Goal: Complete application form: Complete application form

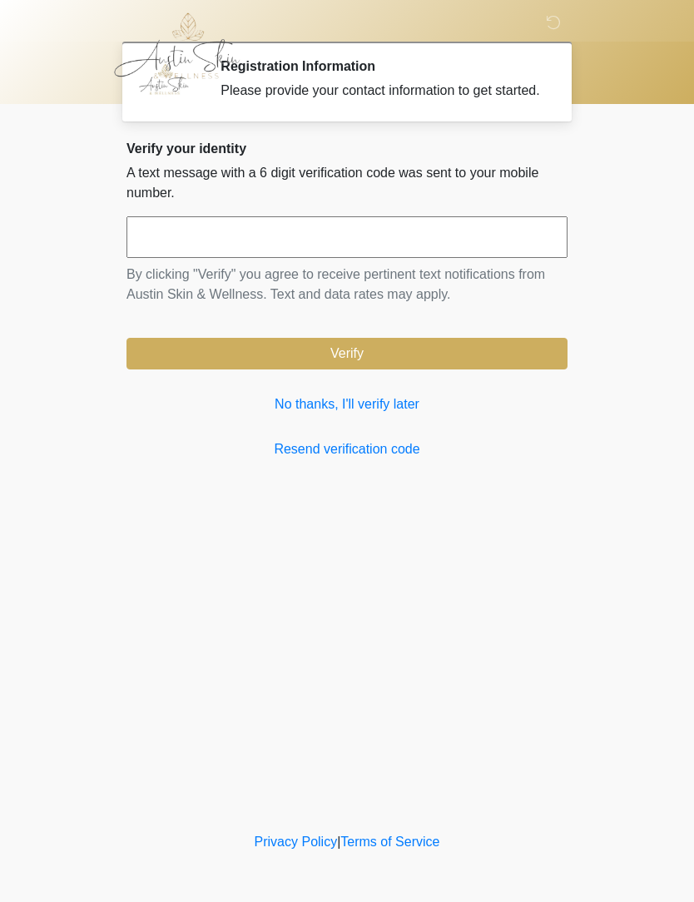
click at [384, 414] on link "No thanks, I'll verify later" at bounding box center [346, 404] width 441 height 20
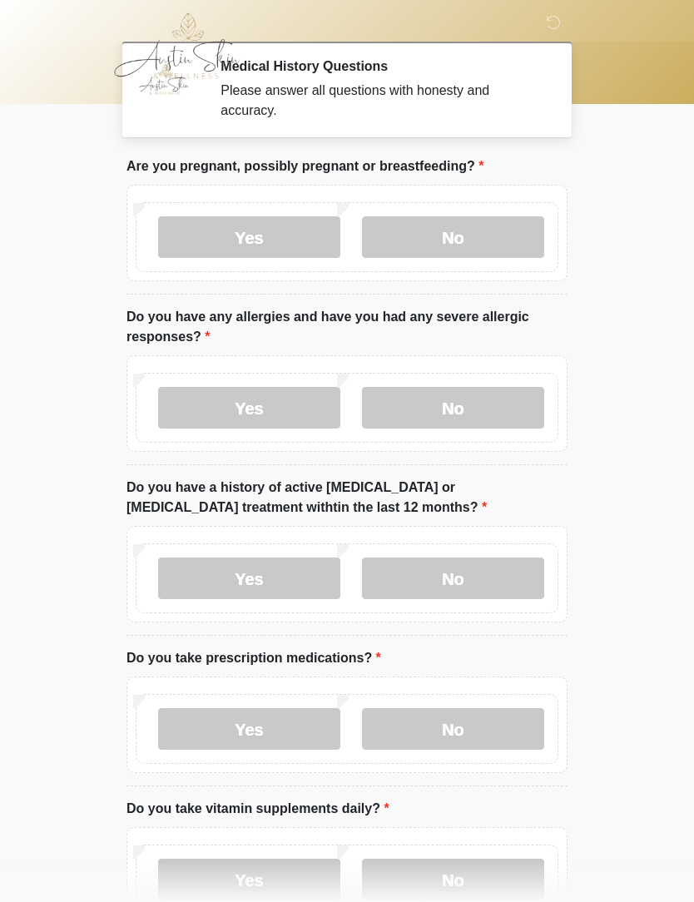
click at [455, 240] on label "No" at bounding box center [453, 237] width 182 height 42
click at [430, 397] on label "No" at bounding box center [453, 408] width 182 height 42
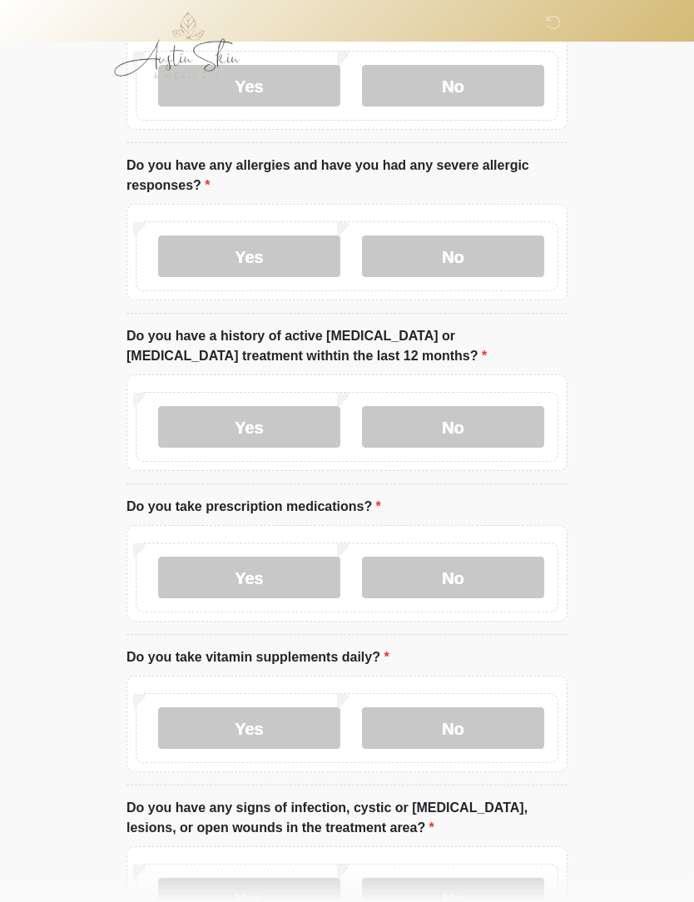
click at [442, 418] on label "No" at bounding box center [453, 428] width 182 height 42
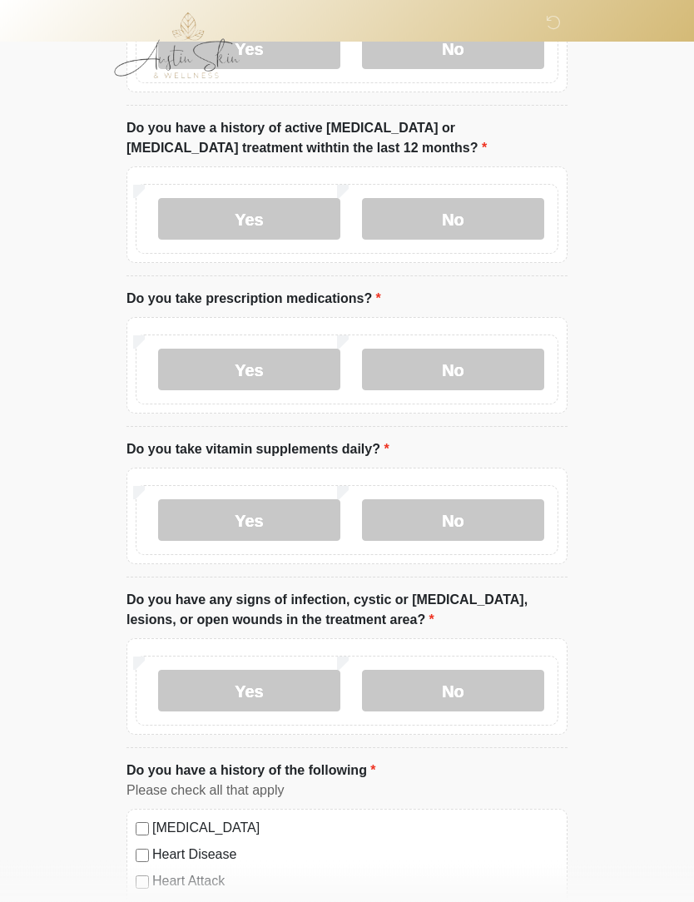
scroll to position [359, 0]
click at [432, 373] on label "No" at bounding box center [453, 370] width 182 height 42
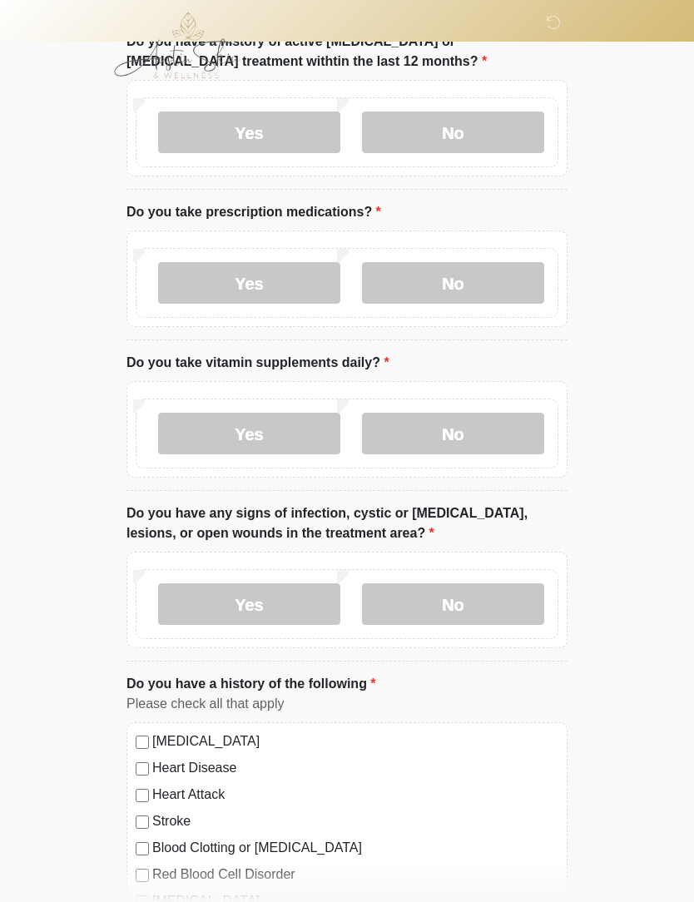
scroll to position [450, 0]
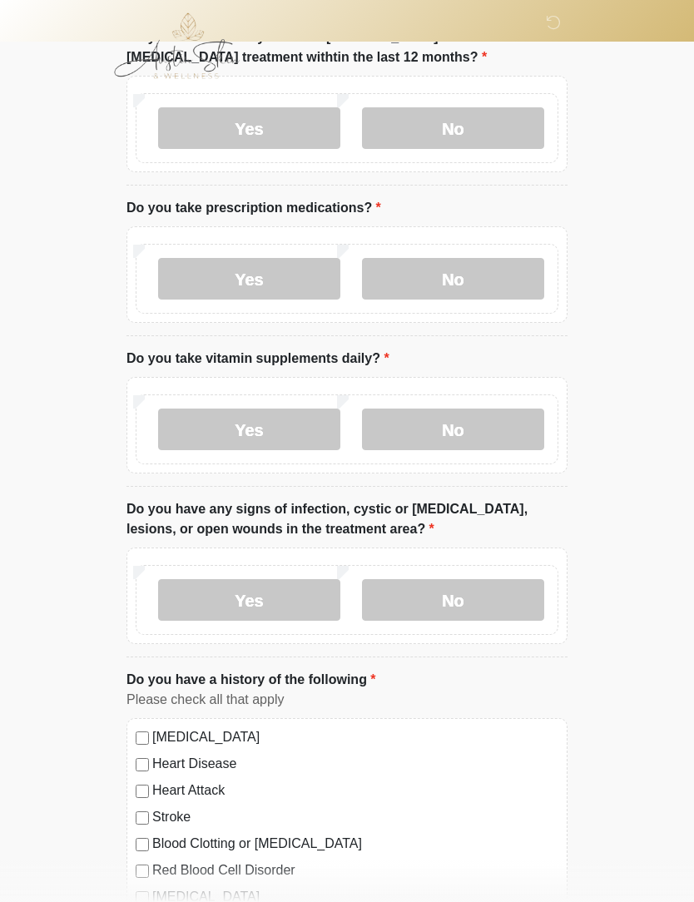
click at [203, 422] on label "Yes" at bounding box center [249, 429] width 182 height 42
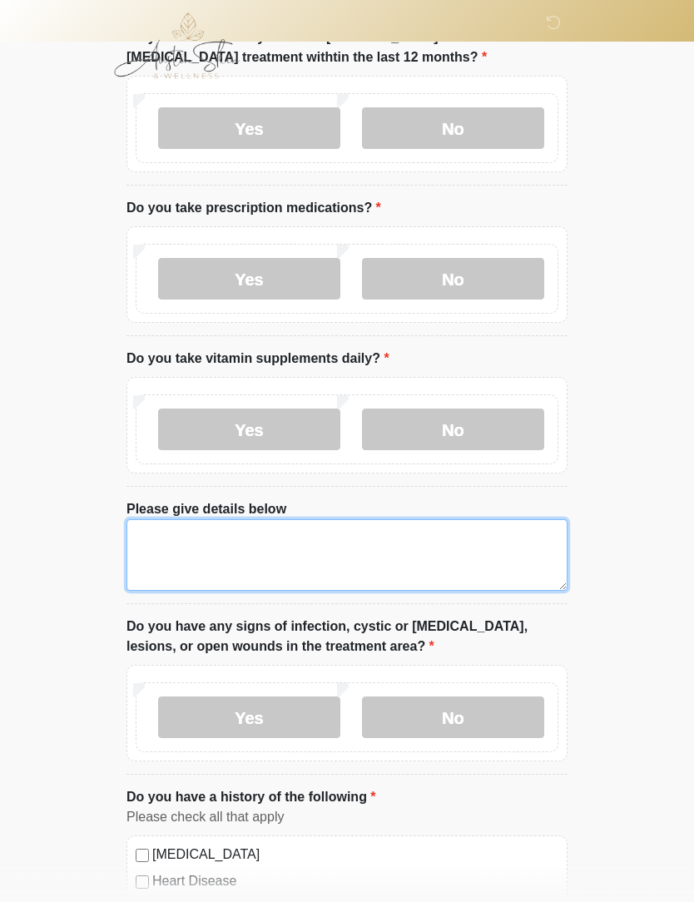
click at [171, 551] on textarea "Please give details below" at bounding box center [346, 555] width 441 height 72
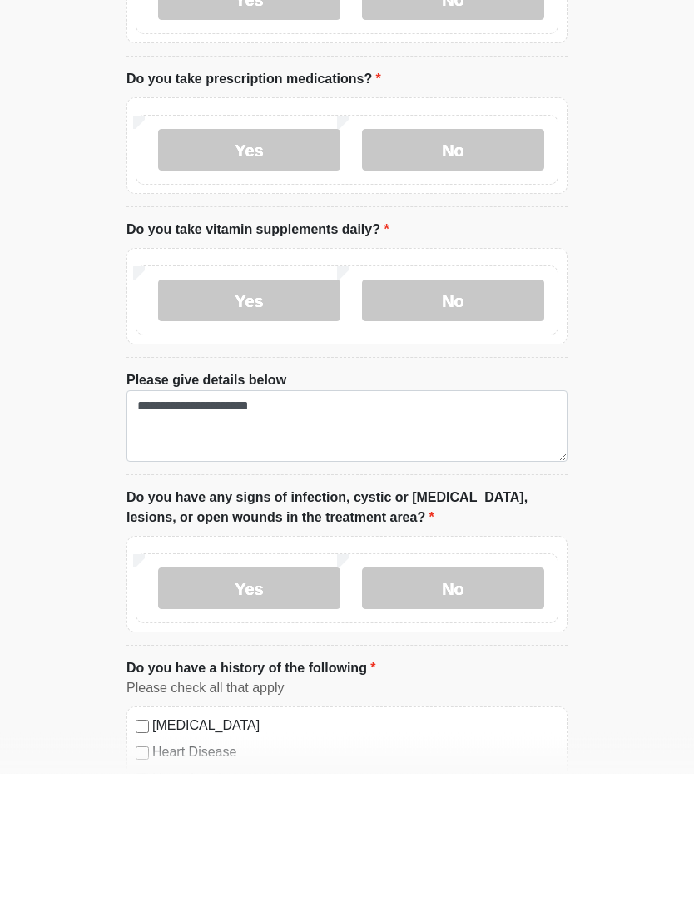
scroll to position [579, 0]
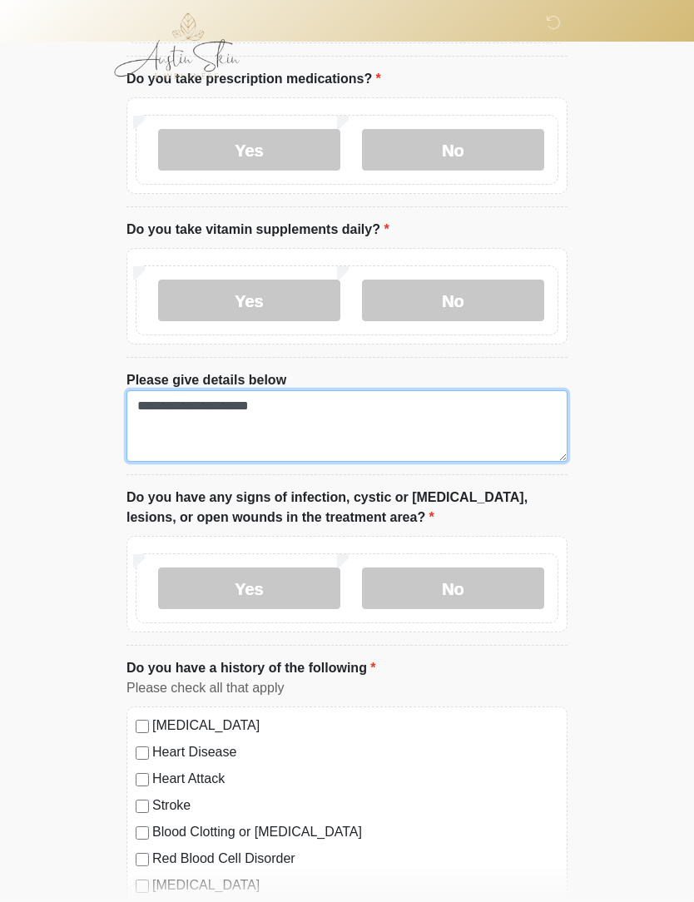
type textarea "**********"
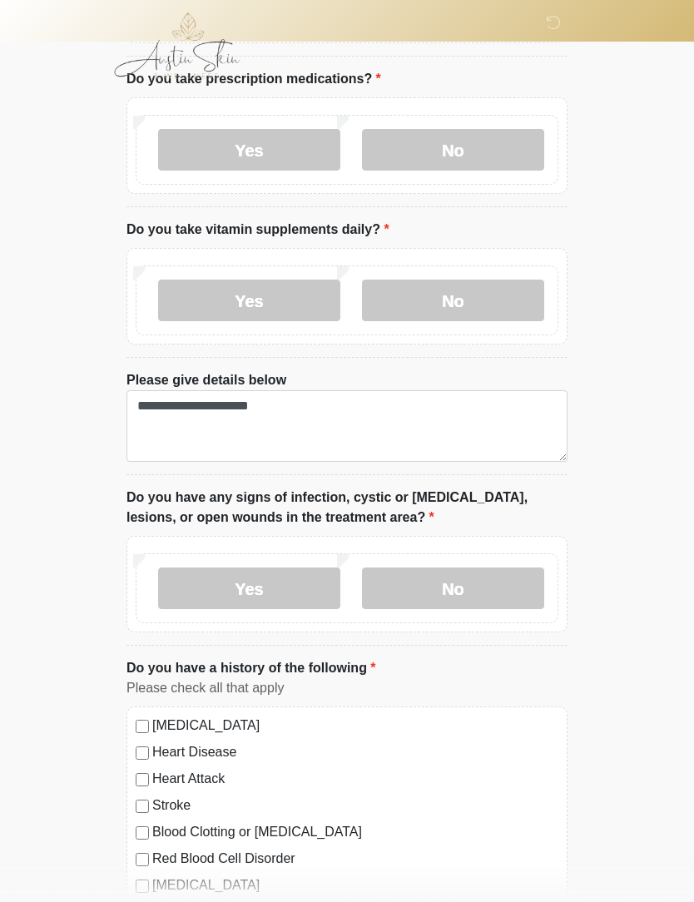
click at [502, 586] on label "No" at bounding box center [453, 588] width 182 height 42
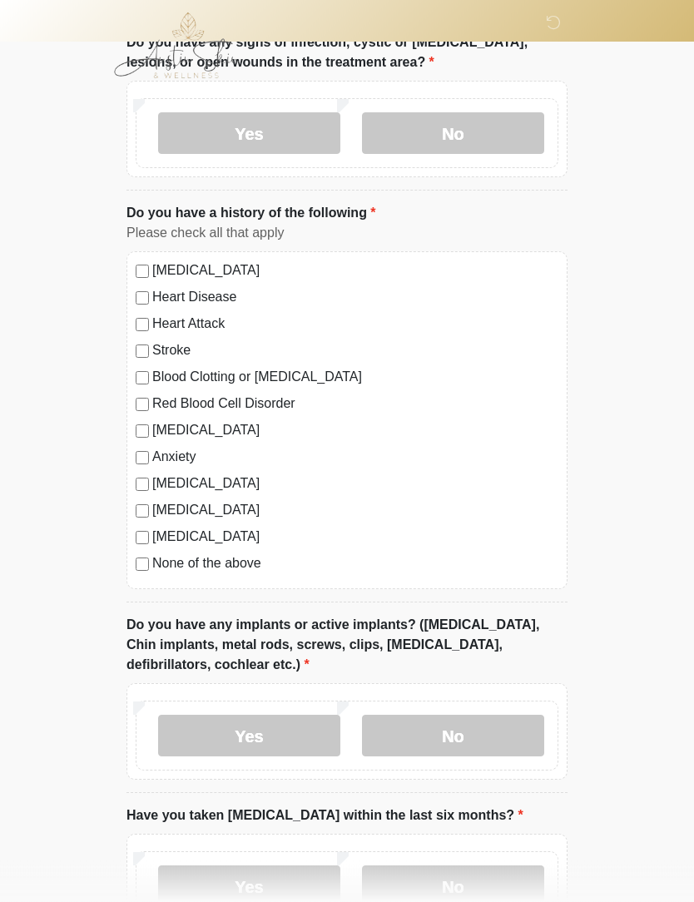
scroll to position [1034, 0]
click at [225, 730] on label "Yes" at bounding box center [249, 735] width 182 height 42
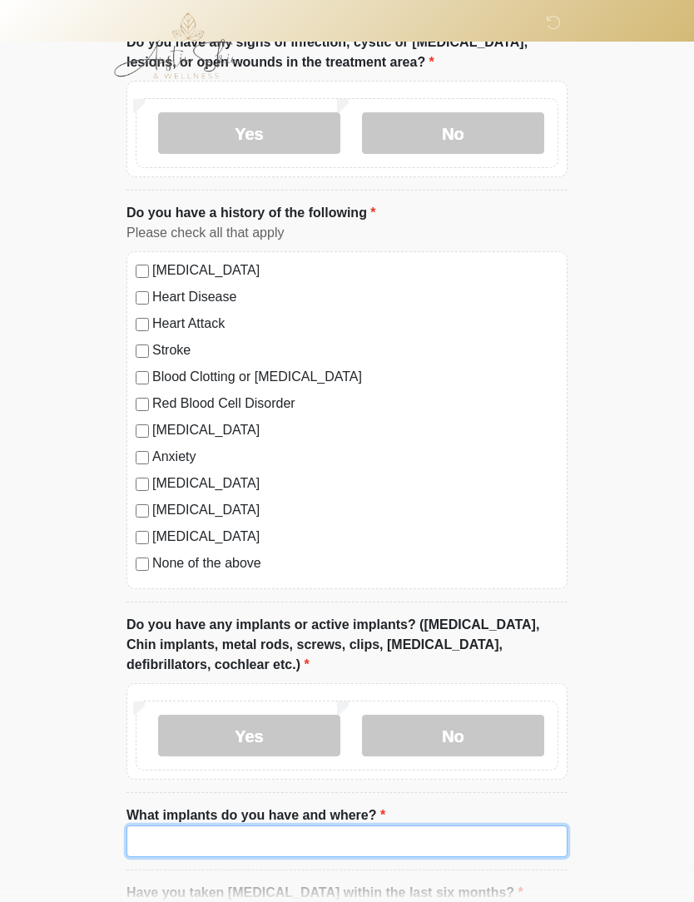
click at [184, 843] on input "What implants do you have and where?" at bounding box center [346, 841] width 441 height 32
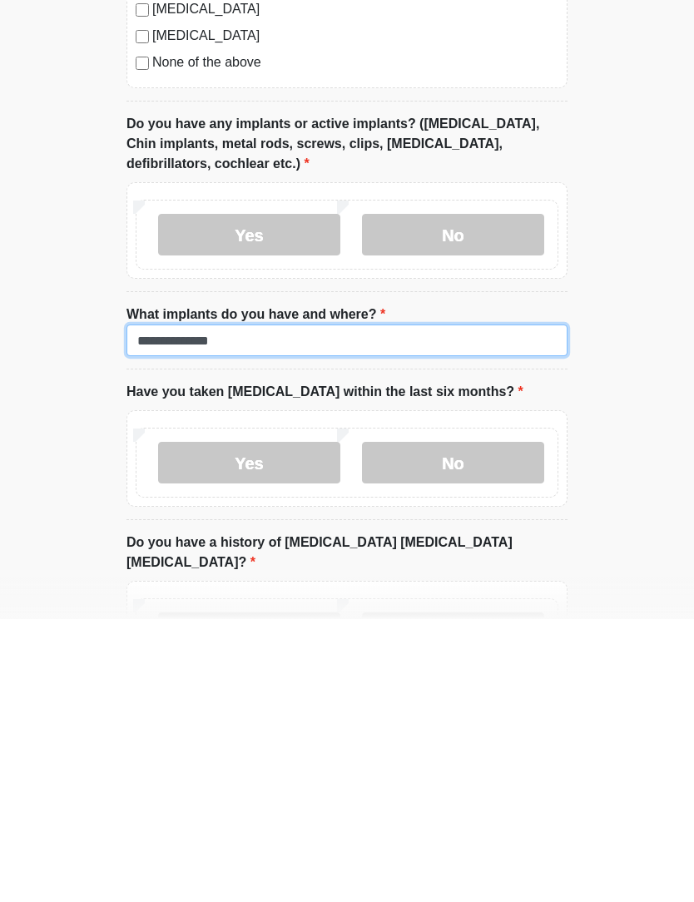
click at [161, 607] on input "**********" at bounding box center [346, 623] width 441 height 32
click at [165, 607] on input "**********" at bounding box center [346, 623] width 441 height 32
click at [257, 607] on input "**********" at bounding box center [346, 623] width 441 height 32
type input "**********"
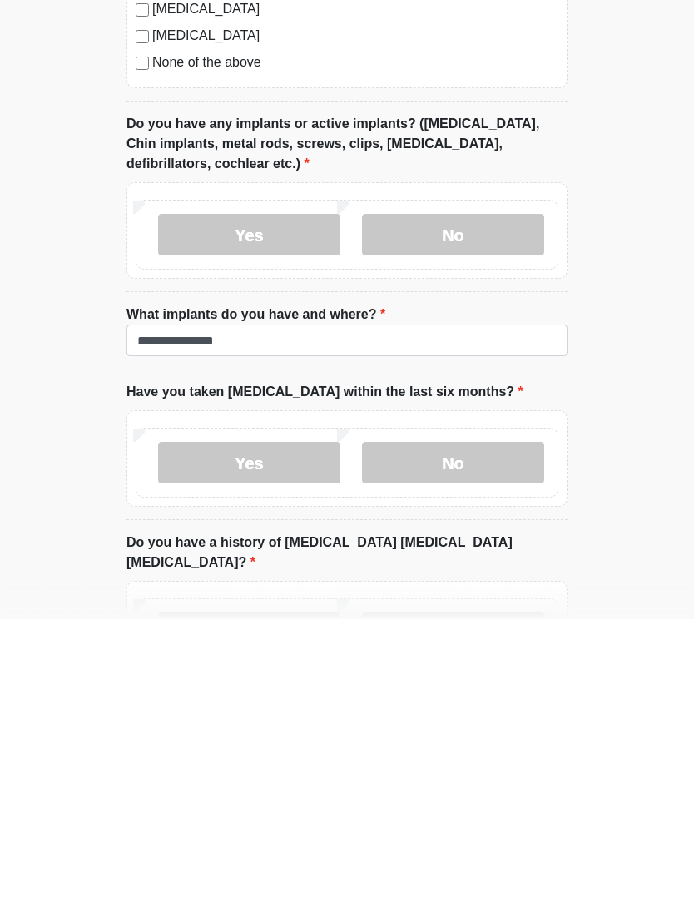
click at [413, 724] on label "No" at bounding box center [453, 745] width 182 height 42
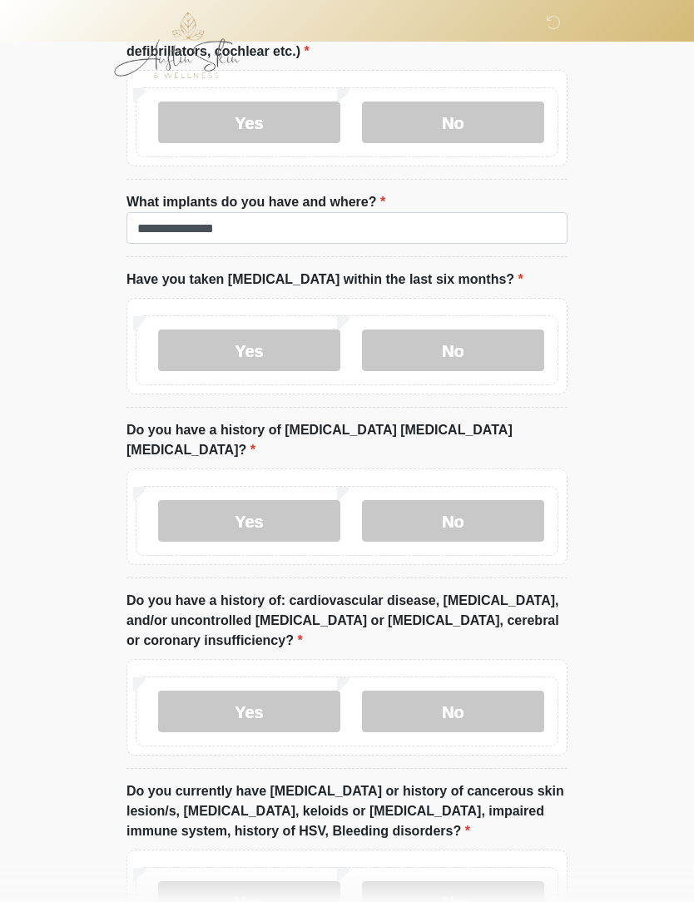
click at [438, 501] on label "No" at bounding box center [453, 522] width 182 height 42
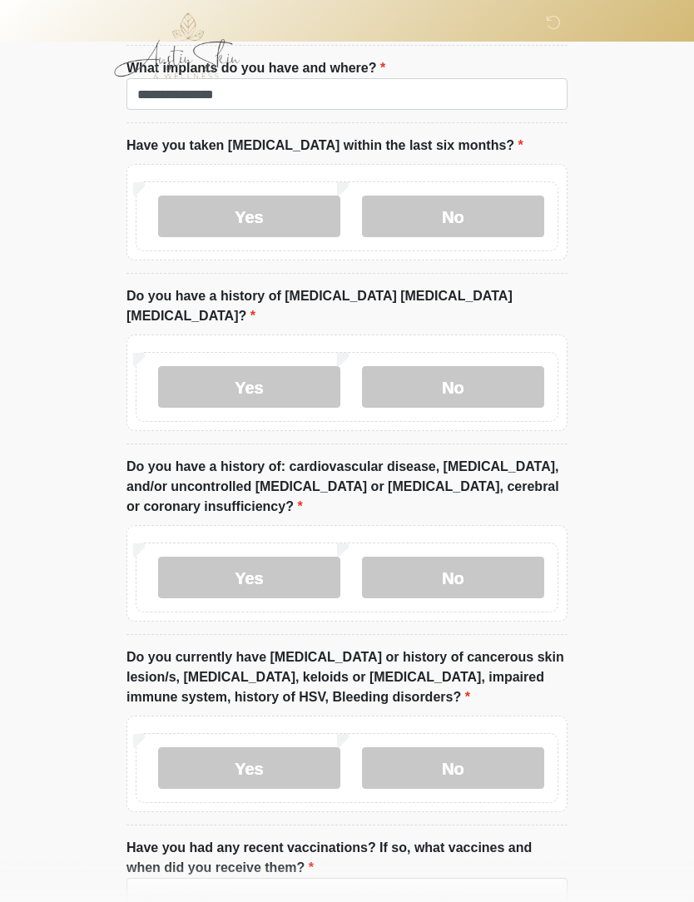
scroll to position [1790, 0]
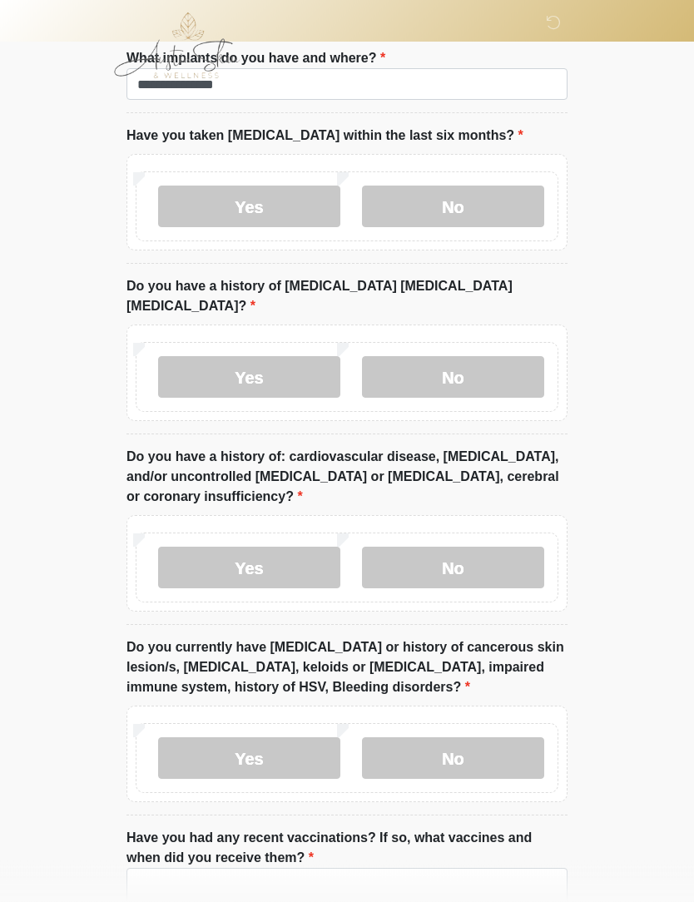
click at [447, 547] on label "No" at bounding box center [453, 568] width 182 height 42
click at [442, 743] on label "No" at bounding box center [453, 758] width 182 height 42
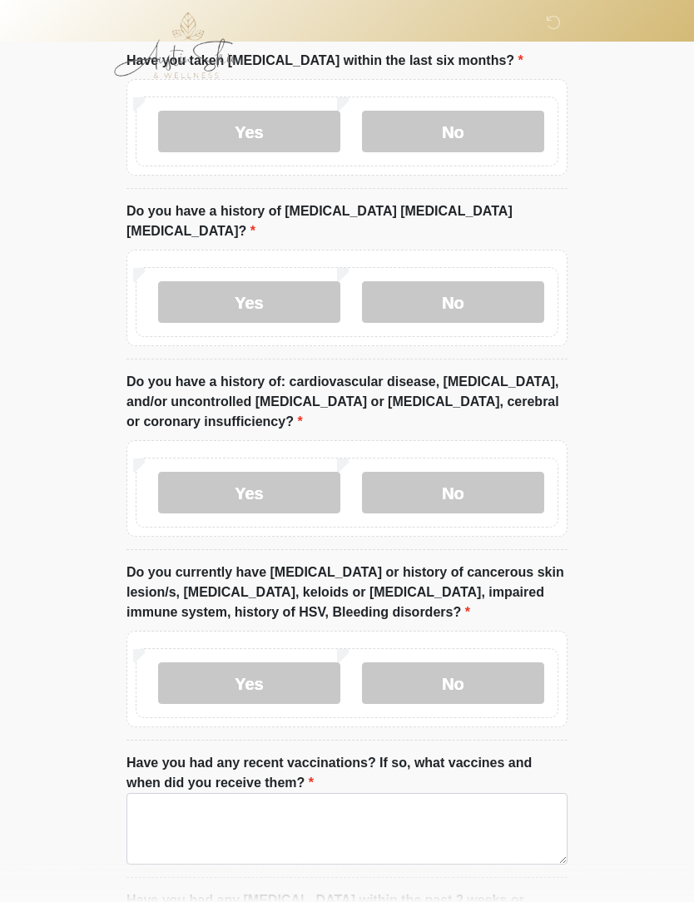
scroll to position [2052, 0]
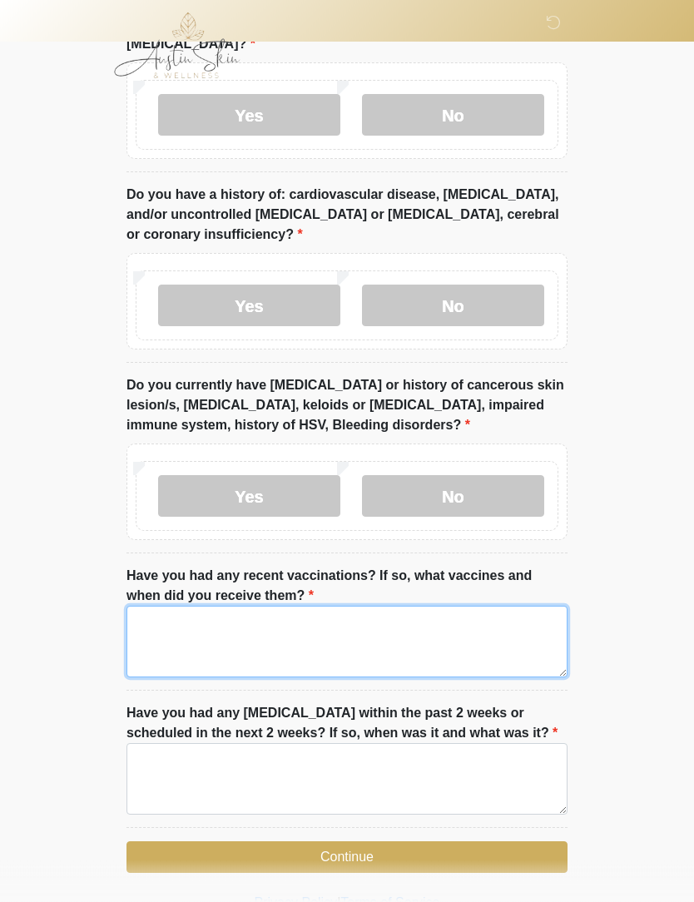
click at [165, 622] on textarea "Have you had any recent vaccinations? If so, what vaccines and when did you rec…" at bounding box center [346, 642] width 441 height 72
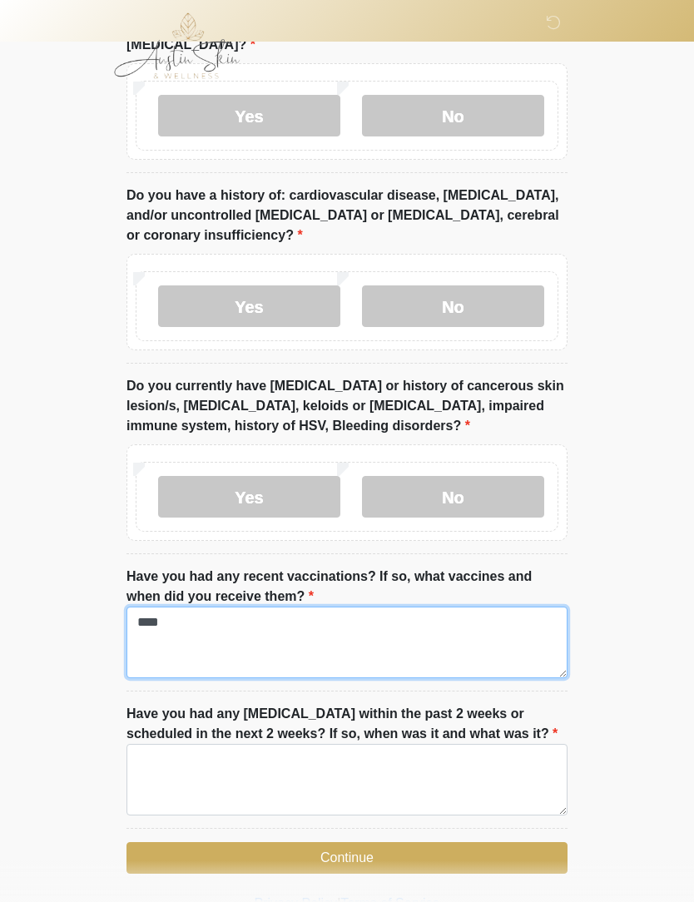
type textarea "****"
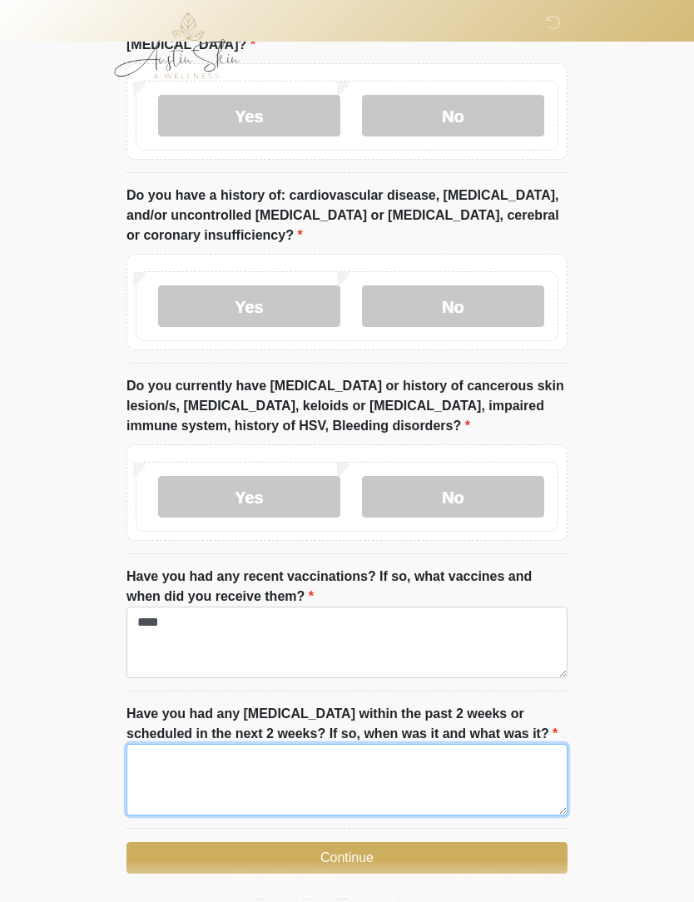
click at [178, 773] on textarea "Have you had any dental procedures within the past 2 weeks or scheduled in the …" at bounding box center [346, 780] width 441 height 72
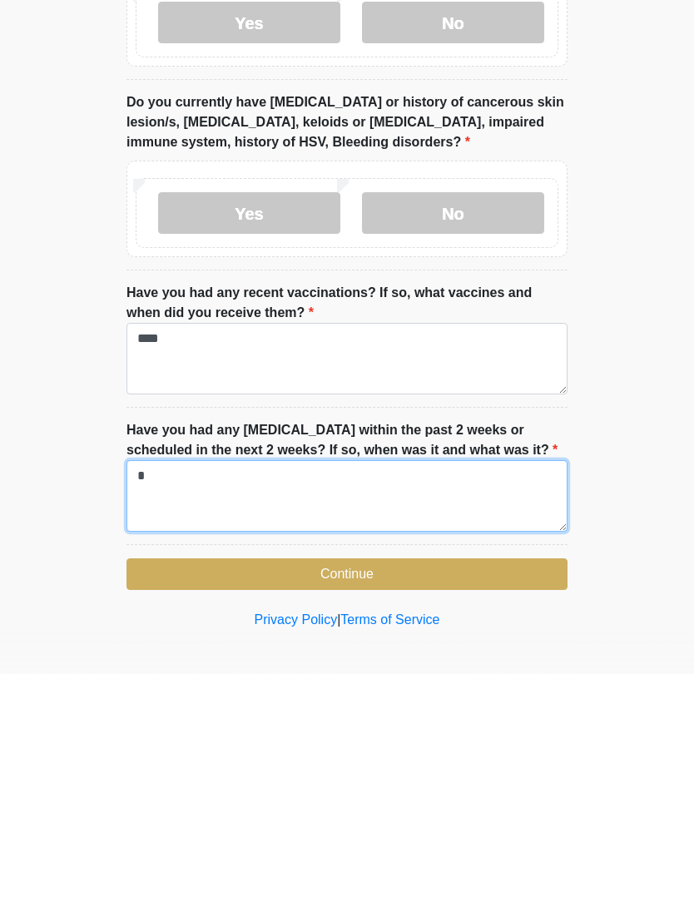
scroll to position [2107, 0]
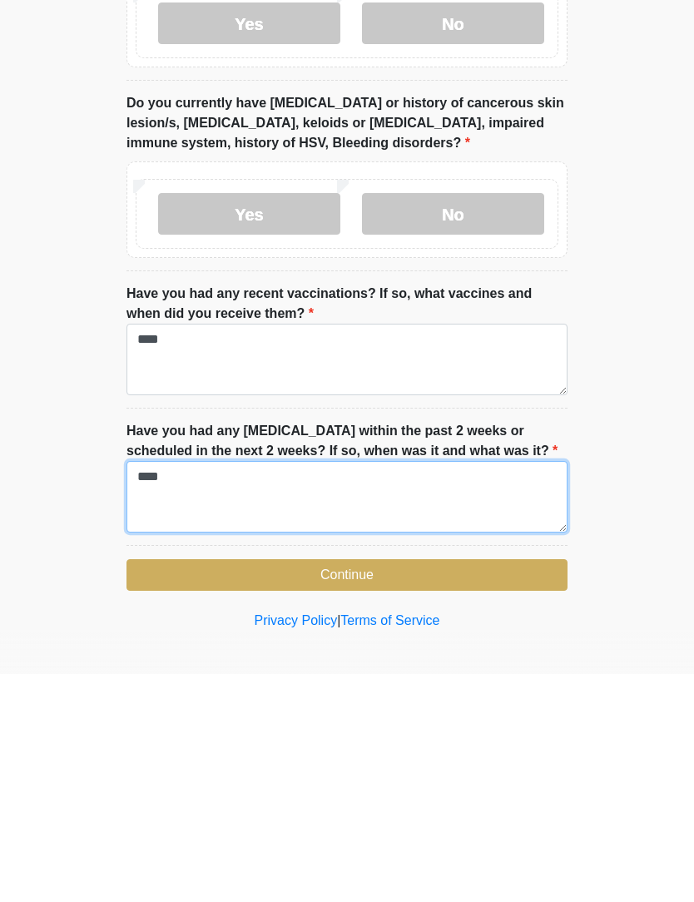
type textarea "****"
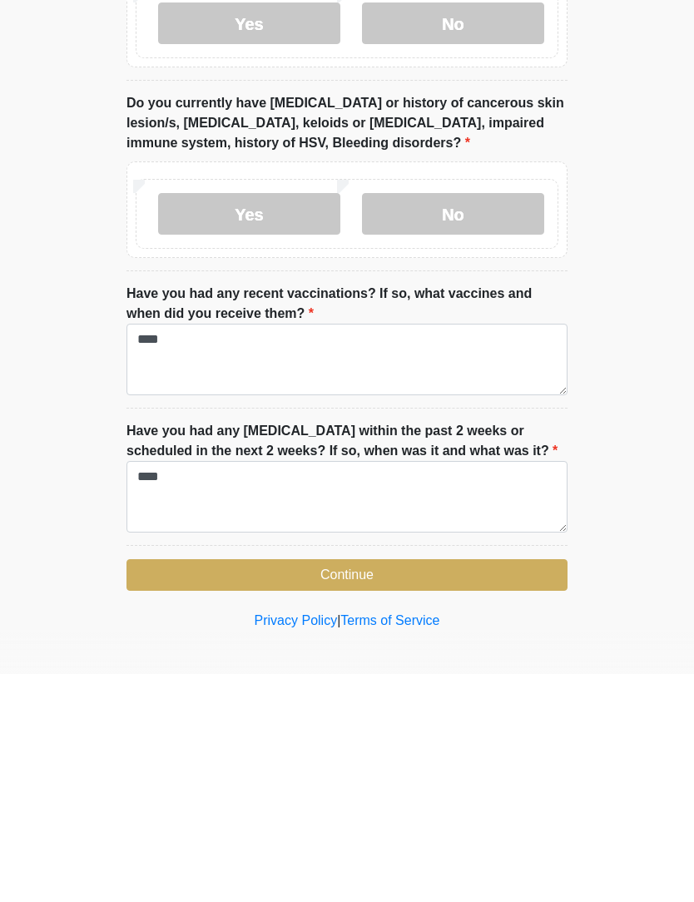
click at [180, 787] on button "Continue" at bounding box center [346, 803] width 441 height 32
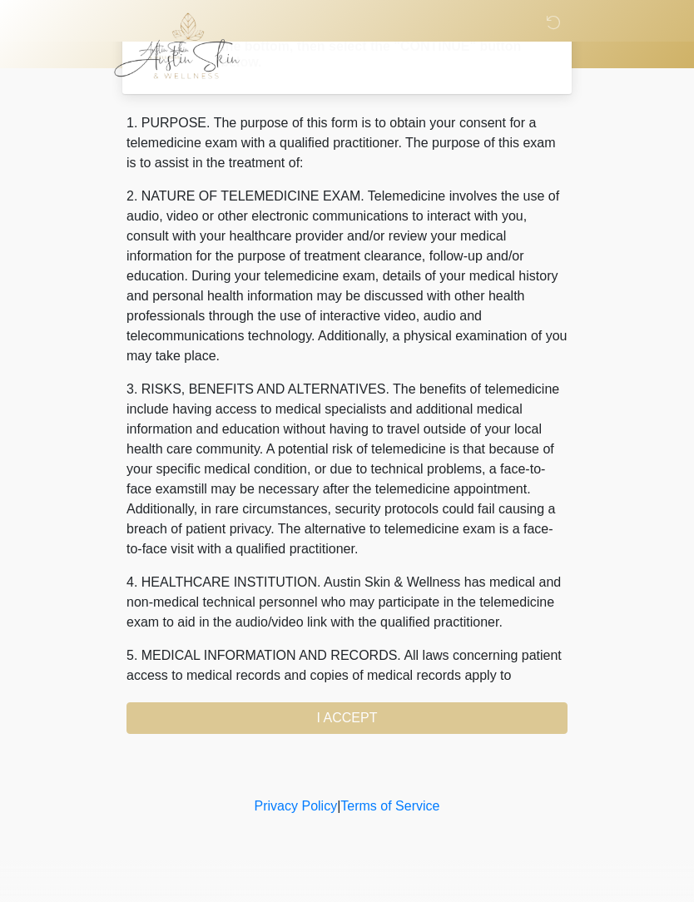
scroll to position [0, 0]
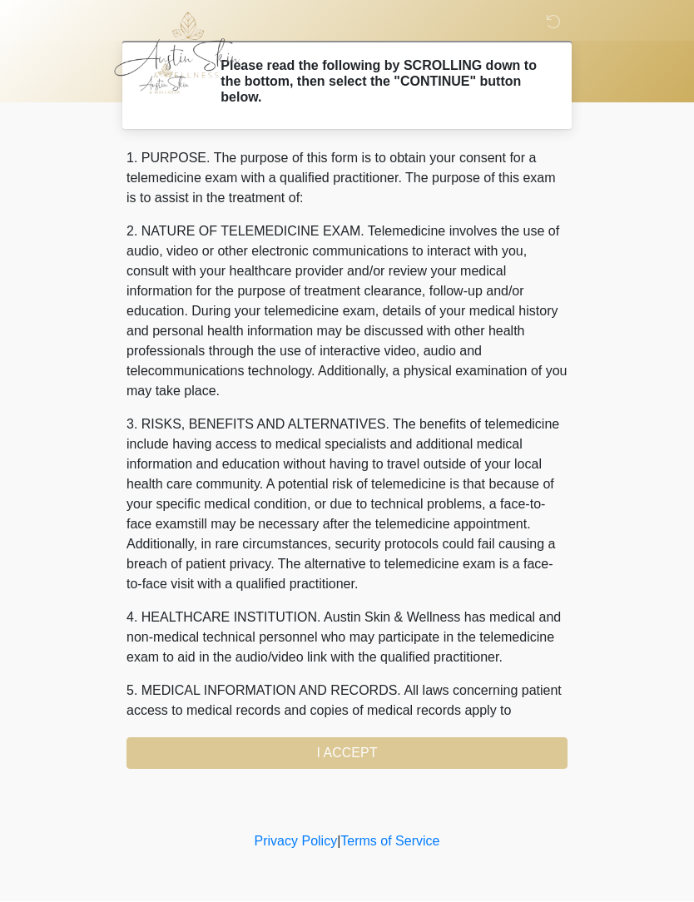
click at [180, 740] on div "1. PURPOSE. The purpose of this form is to obtain your consent for a telemedici…" at bounding box center [346, 459] width 441 height 620
click at [175, 756] on div "1. PURPOSE. The purpose of this form is to obtain your consent for a telemedici…" at bounding box center [346, 459] width 441 height 620
click at [317, 747] on div "1. PURPOSE. The purpose of this form is to obtain your consent for a telemedici…" at bounding box center [346, 459] width 441 height 620
click at [339, 755] on div "1. PURPOSE. The purpose of this form is to obtain your consent for a telemedici…" at bounding box center [346, 459] width 441 height 620
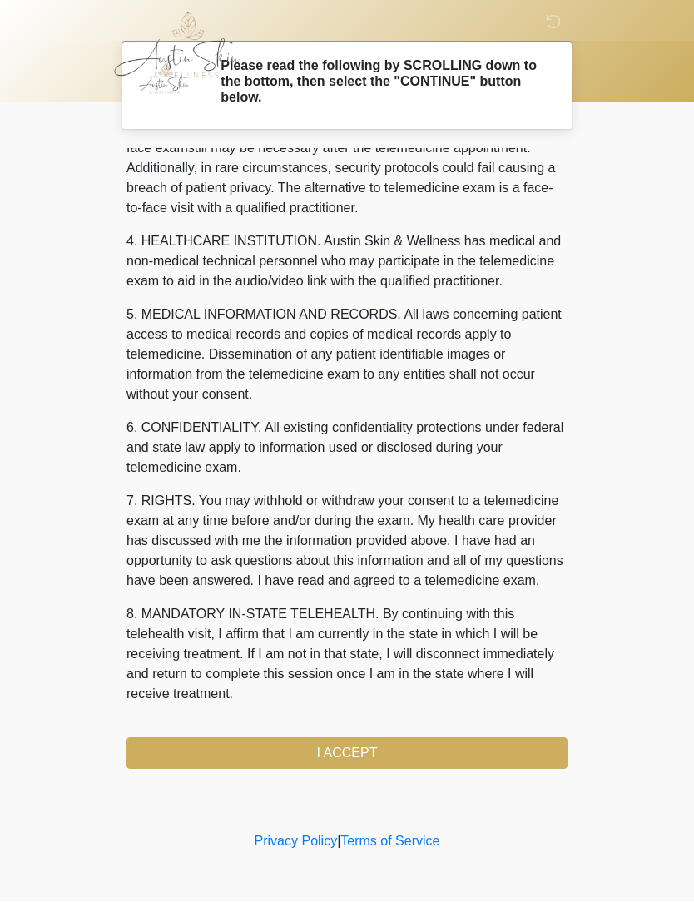
scroll to position [436, 0]
click at [215, 749] on button "I ACCEPT" at bounding box center [346, 754] width 441 height 32
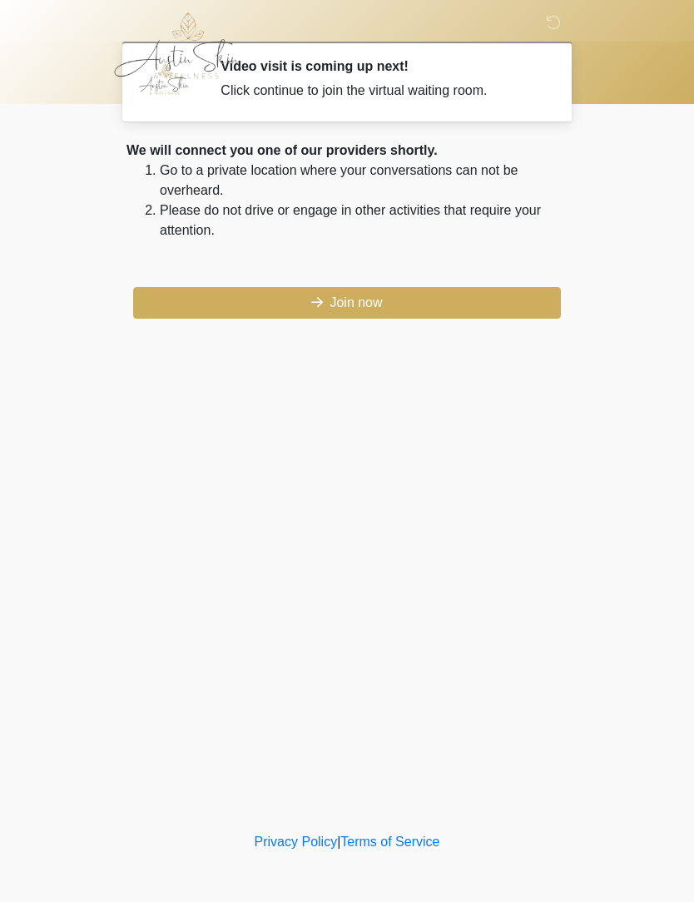
click at [339, 302] on button "Join now" at bounding box center [347, 303] width 428 height 32
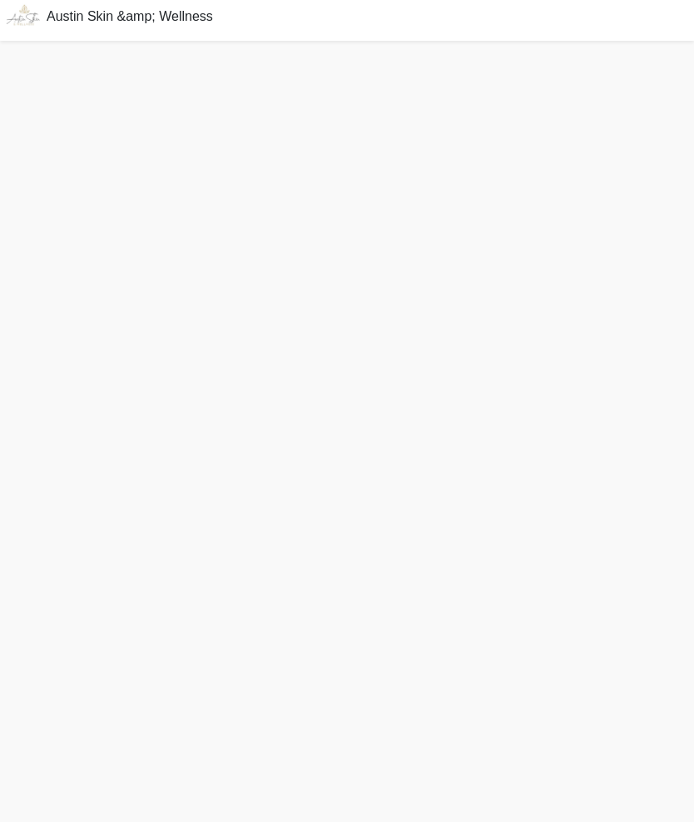
scroll to position [41, 0]
